Goal: Task Accomplishment & Management: Manage account settings

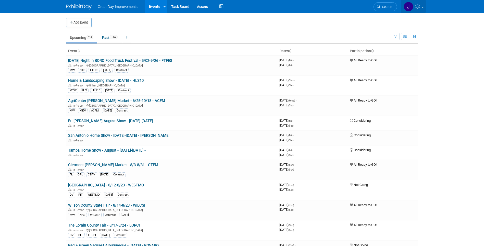
click at [421, 6] on icon at bounding box center [419, 6] width 6 height 5
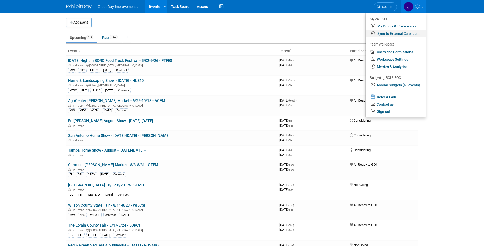
click at [396, 35] on link "Sync to External Calendar..." at bounding box center [396, 33] width 60 height 7
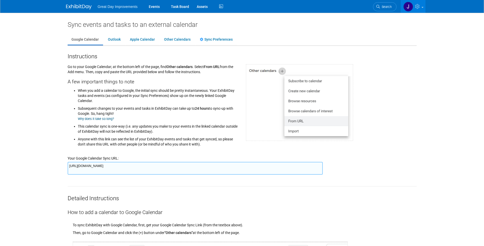
click at [174, 168] on textarea "https://www.exhibitday.com/Sync/iCal/?lt=g&uw=65043&k=e7091e3b-374c-4800-82c1-9…" at bounding box center [195, 168] width 255 height 13
click at [335, 9] on div "Great Day Improvements Events Task Board Assets Activity Feed" at bounding box center [242, 6] width 352 height 13
click at [382, 7] on span "Search" at bounding box center [386, 7] width 12 height 4
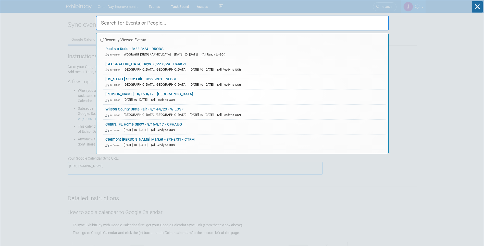
paste input "GCHE"
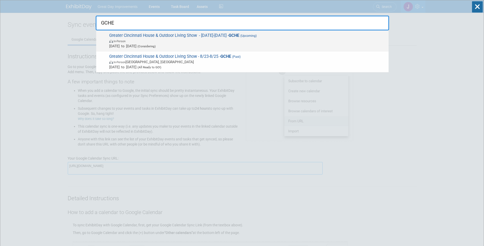
type input "GCHE"
click at [214, 38] on span "In-Person" at bounding box center [247, 40] width 277 height 5
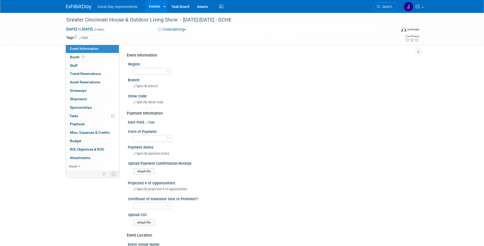
click at [26, 45] on div "Greater Cincinnati House & Outdoor Living Show - 8/23/25-8/25/25 - GCHE Aug 23,…" at bounding box center [242, 187] width 484 height 348
click at [392, 8] on link "Search" at bounding box center [385, 6] width 23 height 9
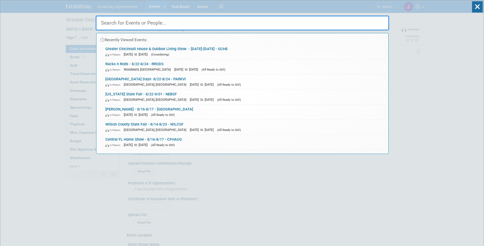
paste input "JACVCC"
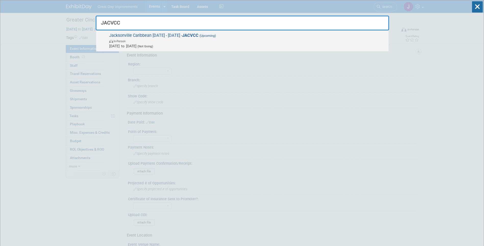
type input "JACVCC"
click at [204, 41] on span "In-Person" at bounding box center [247, 40] width 277 height 5
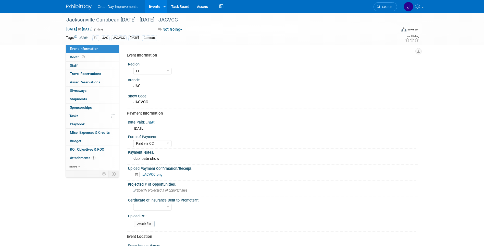
select select "FL"
select select "Paid via CC"
click at [387, 9] on link "Search" at bounding box center [385, 6] width 23 height 9
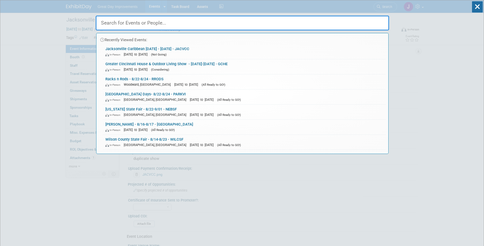
drag, startPoint x: 197, startPoint y: 23, endPoint x: 197, endPoint y: 21, distance: 2.7
click at [197, 23] on input "text" at bounding box center [243, 23] width 294 height 15
paste input "GCHE"
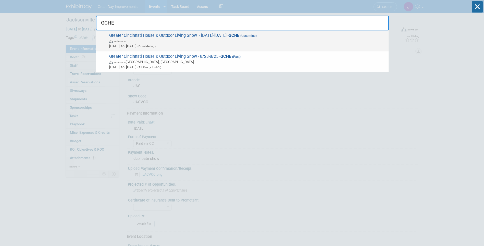
type input "GCHE"
click at [217, 37] on span "Greater Cincinnati House & Outdoor Living Show - 8/23/25-8/25/25 - GCHE (Upcomi…" at bounding box center [247, 41] width 279 height 16
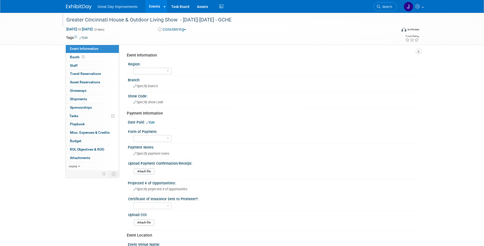
click at [117, 22] on div "Greater Cincinnati House & Outdoor Living Show - [DATE]-[DATE] - GCHE" at bounding box center [227, 19] width 325 height 9
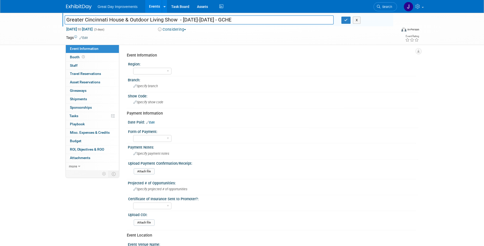
click at [117, 22] on input "Greater Cincinnati House & Outdoor Living Show - [DATE]-[DATE] - GCHE" at bounding box center [200, 19] width 270 height 9
drag, startPoint x: 391, startPoint y: 8, endPoint x: 364, endPoint y: 13, distance: 27.6
click at [391, 8] on span "Search" at bounding box center [387, 7] width 12 height 4
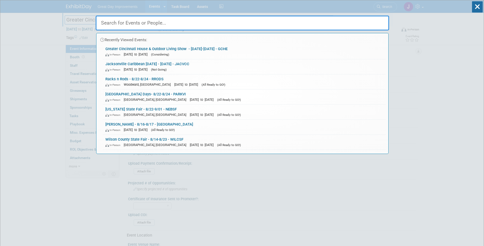
paste input "OKBALL"
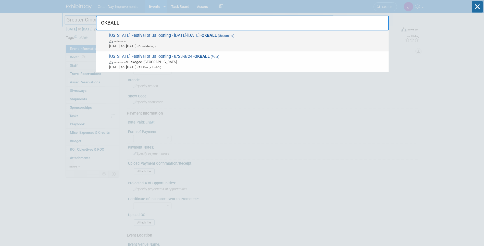
type input "OKBALL"
click at [214, 40] on span "In-Person" at bounding box center [247, 40] width 277 height 5
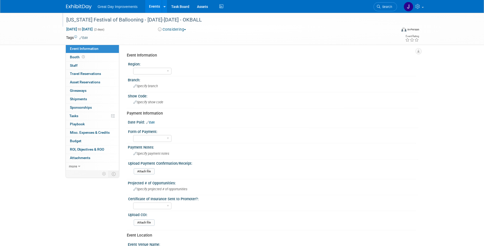
click at [227, 18] on div "Oklahoma Festival of Ballooning - 8/23/25-8/24/25 - OKBALL" at bounding box center [227, 19] width 325 height 9
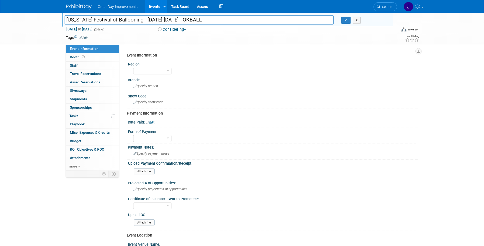
click at [227, 18] on input "[US_STATE] Festival of Ballooning - [DATE]-[DATE] - OKBALL" at bounding box center [200, 19] width 270 height 9
drag, startPoint x: 390, startPoint y: 8, endPoint x: 377, endPoint y: 12, distance: 12.8
click at [390, 8] on span "Search" at bounding box center [387, 7] width 12 height 4
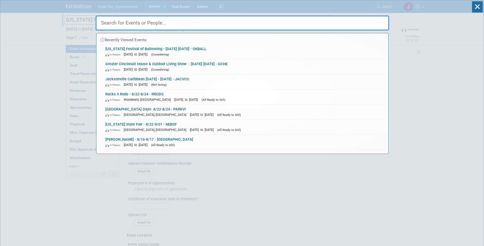
click at [195, 27] on input "text" at bounding box center [243, 23] width 294 height 15
paste input "RMHGS"
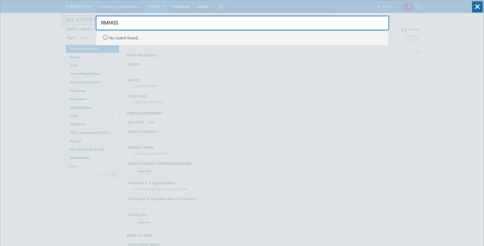
click at [117, 21] on input "RMHGS" at bounding box center [243, 23] width 294 height 15
click at [117, 22] on input "RMHGS" at bounding box center [243, 23] width 294 height 15
paste input "SAH"
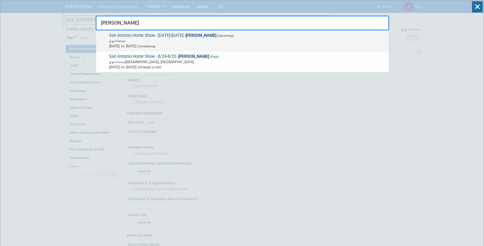
type input "SAHS"
click at [156, 45] on span "(Considering)" at bounding box center [146, 46] width 19 height 4
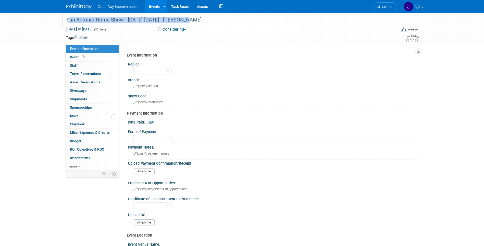
drag, startPoint x: 194, startPoint y: 19, endPoint x: 66, endPoint y: 19, distance: 127.9
click at [66, 19] on div "San Antonio Home Show - [DATE]-[DATE] - [PERSON_NAME]" at bounding box center [227, 19] width 325 height 9
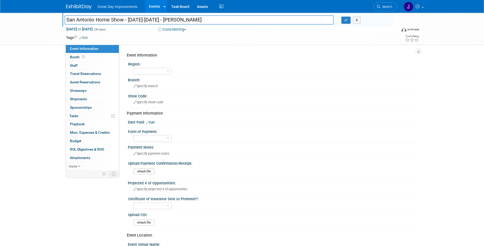
click at [114, 24] on input "San Antonio Home Show - [DATE]-[DATE] - [PERSON_NAME]" at bounding box center [200, 19] width 270 height 9
click at [384, 6] on span "Search" at bounding box center [387, 7] width 12 height 4
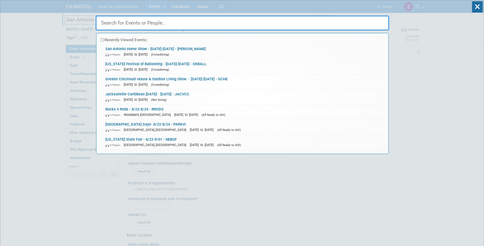
click at [236, 14] on div at bounding box center [243, 21] width 294 height 17
click at [198, 25] on input "text" at bounding box center [243, 23] width 294 height 15
paste input "CTSF"
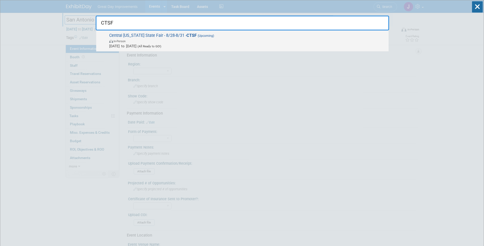
type input "CTSF"
click at [266, 41] on span "In-Person" at bounding box center [247, 40] width 277 height 5
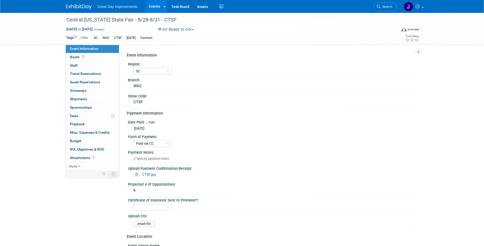
select select "SC"
select select "Paid via CC"
drag, startPoint x: 383, startPoint y: 8, endPoint x: 330, endPoint y: 17, distance: 54.0
click at [383, 8] on span "Search" at bounding box center [387, 7] width 12 height 4
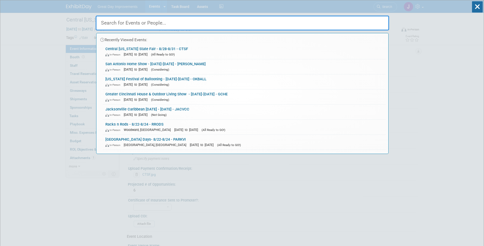
paste input "FPONT"
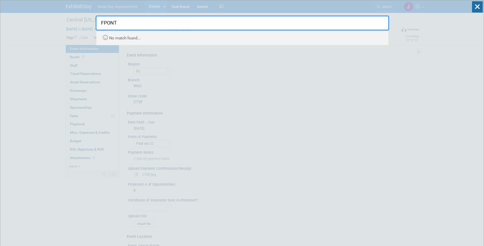
click at [381, 20] on input "FPONT" at bounding box center [243, 23] width 294 height 15
click at [376, 22] on input "FPONT" at bounding box center [243, 23] width 294 height 15
paste input "KHGSF"
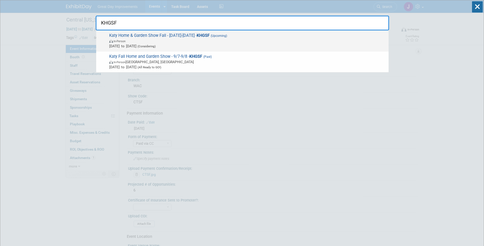
type input "KHGSF"
click at [296, 42] on span "In-Person" at bounding box center [247, 40] width 277 height 5
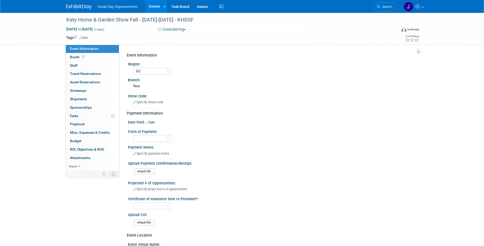
select select "GC"
click at [199, 22] on div "Katy Home & Garden Show Fall - [DATE]-[DATE] - KHGSF" at bounding box center [227, 19] width 325 height 9
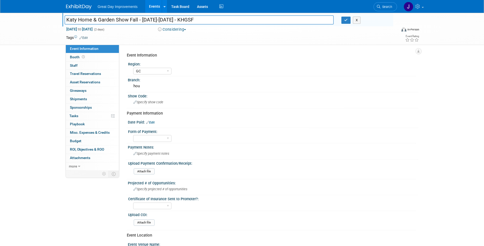
drag, startPoint x: 200, startPoint y: 20, endPoint x: 62, endPoint y: 19, distance: 138.2
click at [62, 19] on div "Katy Home & Garden Show Fall - [DATE]-[DATE] - KHGSF" at bounding box center [199, 21] width 277 height 8
click at [186, 30] on span "button" at bounding box center [185, 29] width 2 height 1
click at [181, 64] on link "All Ready to GO!" at bounding box center [178, 66] width 42 height 7
click at [195, 30] on span "button" at bounding box center [194, 29] width 2 height 1
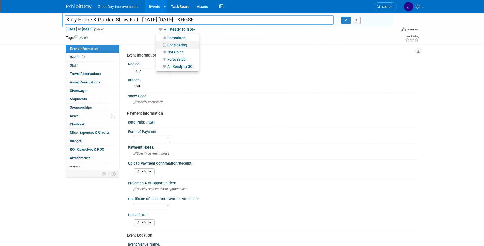
click at [186, 44] on link "Considering" at bounding box center [178, 44] width 42 height 7
click at [236, 20] on input "Katy Home & Garden Show Fall - 9/7/25-9/8/25 - KHGSF" at bounding box center [200, 19] width 270 height 9
click at [234, 21] on input "Katy Home & Garden Show Fall - 9/7/25-9/8/25 - KHGSF" at bounding box center [200, 19] width 270 height 9
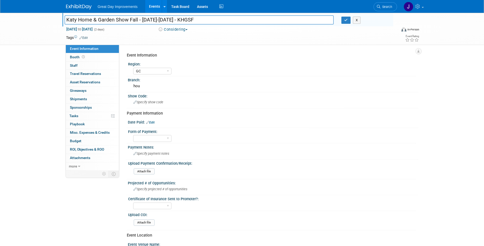
click at [234, 21] on input "Katy Home & Garden Show Fall - 9/7/25-9/8/25 - KHGSF" at bounding box center [200, 19] width 270 height 9
click at [363, 156] on div "Specify payment notes" at bounding box center [273, 153] width 283 height 8
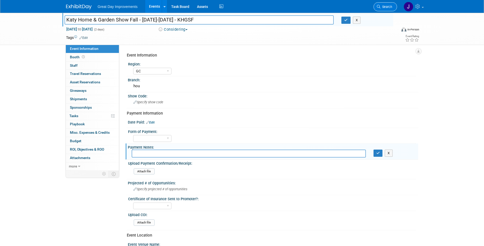
click at [392, 11] on link "Search" at bounding box center [385, 6] width 23 height 9
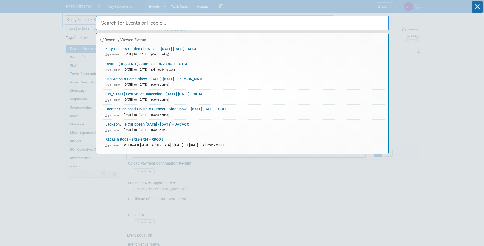
paste input "LAYFHS"
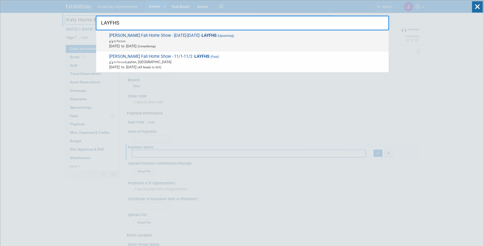
type input "LAYFHS"
click at [220, 44] on span "Nov 1, 2025 to Nov 2, 2025 (Considering)" at bounding box center [247, 45] width 277 height 5
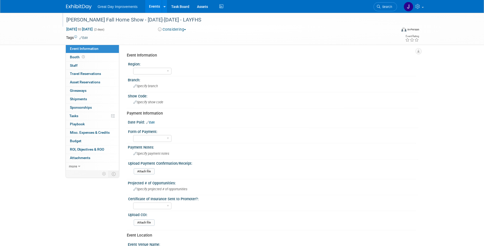
click at [203, 20] on div "[PERSON_NAME] Fall Home Show - [DATE]-[DATE] - LAYFHS" at bounding box center [227, 19] width 325 height 9
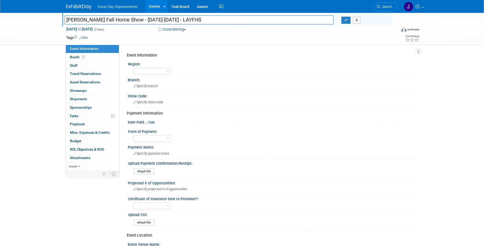
click at [203, 20] on input "[PERSON_NAME] Fall Home Show - [DATE]-[DATE] - LAYFHS" at bounding box center [200, 19] width 270 height 9
